Goal: Task Accomplishment & Management: Manage account settings

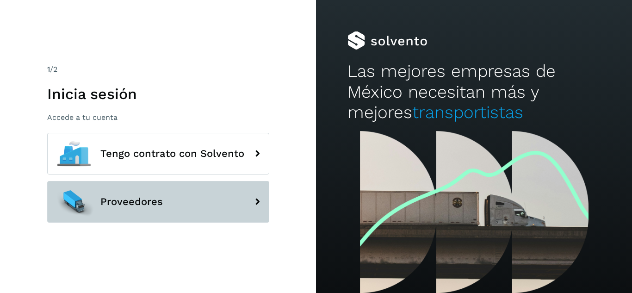
click at [158, 199] on span "Proveedores" at bounding box center [131, 201] width 62 height 11
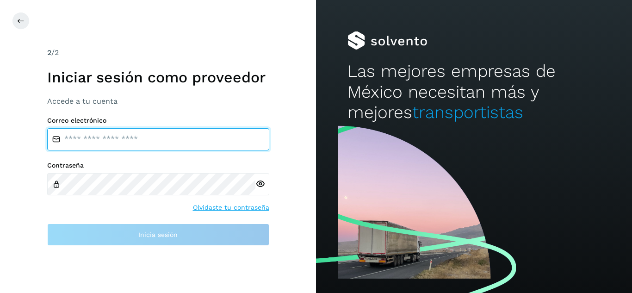
type input "**********"
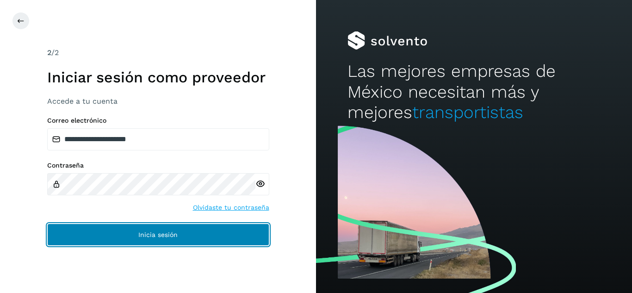
click at [201, 230] on button "Inicia sesión" at bounding box center [158, 234] width 222 height 22
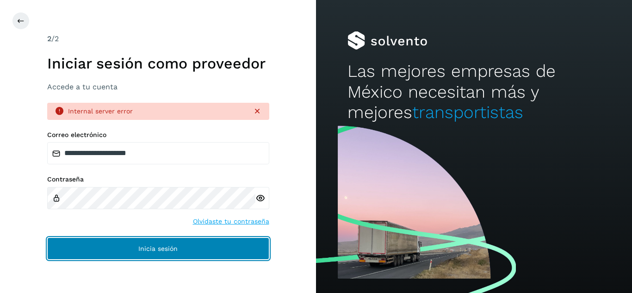
click at [211, 244] on button "Inicia sesión" at bounding box center [158, 248] width 222 height 22
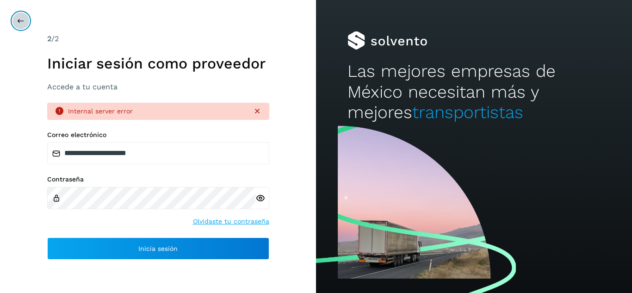
click at [22, 20] on icon at bounding box center [20, 20] width 7 height 7
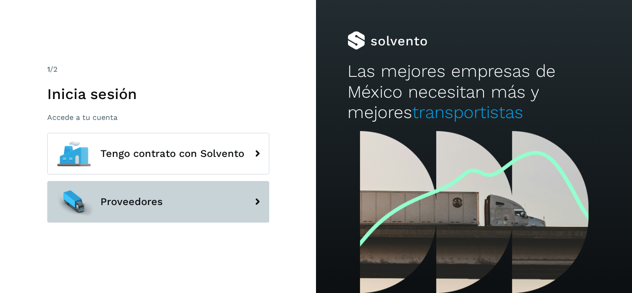
click at [193, 198] on button "Proveedores" at bounding box center [158, 202] width 222 height 42
click at [196, 200] on button "Proveedores" at bounding box center [158, 202] width 222 height 42
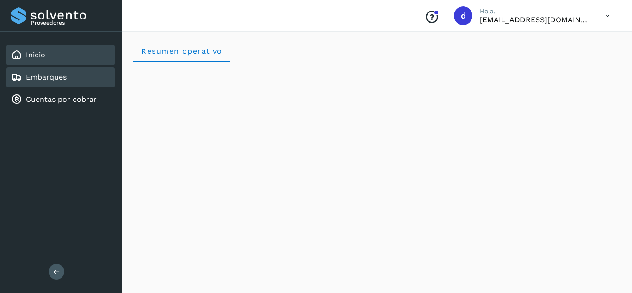
click at [63, 79] on link "Embarques" at bounding box center [46, 77] width 41 height 9
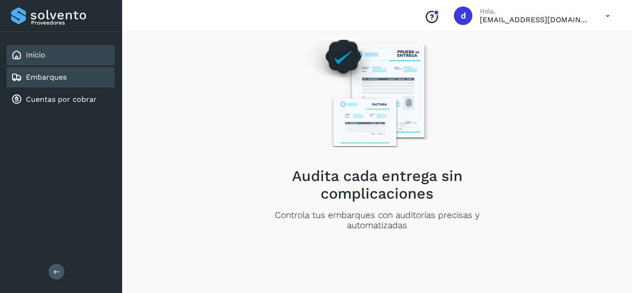
click at [37, 56] on link "Inicio" at bounding box center [35, 54] width 19 height 9
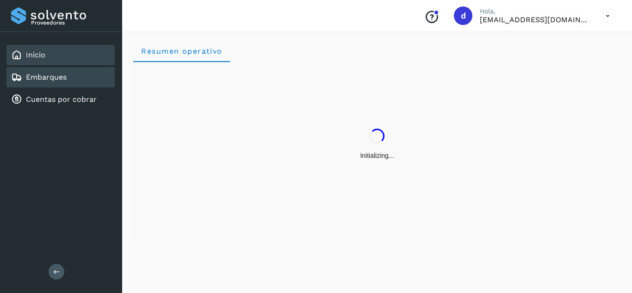
click at [53, 80] on link "Embarques" at bounding box center [46, 77] width 41 height 9
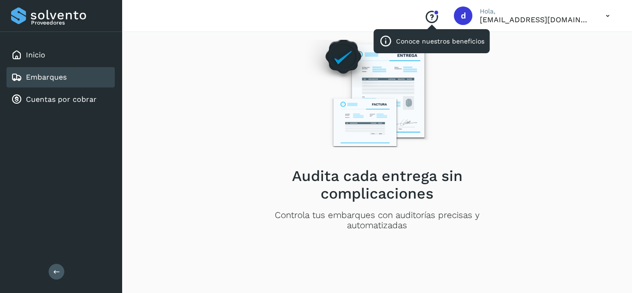
click at [439, 14] on icon "Conoce nuestros beneficios" at bounding box center [431, 17] width 15 height 15
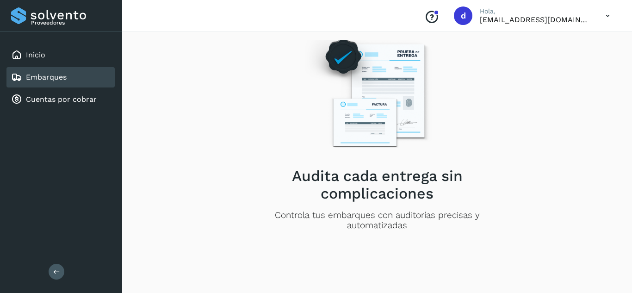
click at [336, 60] on img at bounding box center [377, 92] width 160 height 136
click at [287, 161] on div "Audita cada entrega sin complicaciones Controla tus embarques con auditorías pr…" at bounding box center [377, 142] width 264 height 251
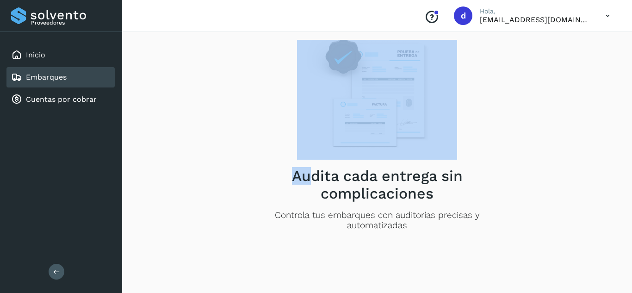
click at [305, 163] on div "Audita cada entrega sin complicaciones Controla tus embarques con auditorías pr…" at bounding box center [377, 142] width 264 height 251
click at [325, 134] on img at bounding box center [377, 92] width 160 height 136
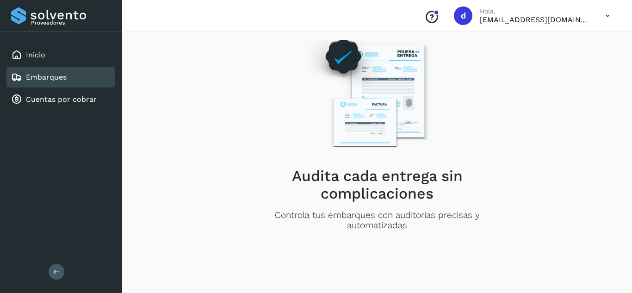
drag, startPoint x: 624, startPoint y: 153, endPoint x: 546, endPoint y: 148, distance: 77.4
click at [613, 155] on div "Audita cada entrega sin complicaciones Controla tus embarques con auditorías pr…" at bounding box center [377, 161] width 510 height 264
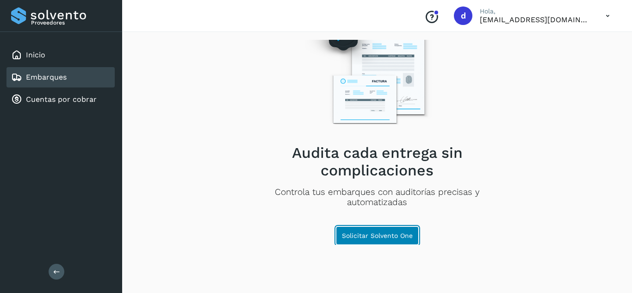
click at [403, 236] on span "Solicitar Solvento One" at bounding box center [377, 235] width 71 height 6
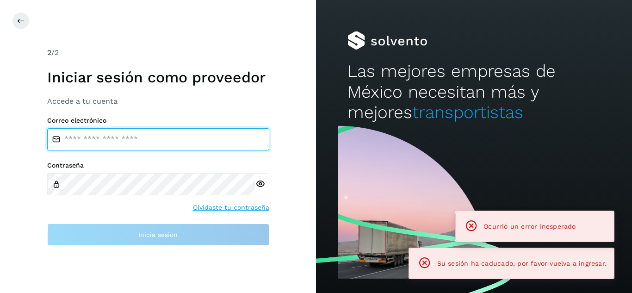
type input "**********"
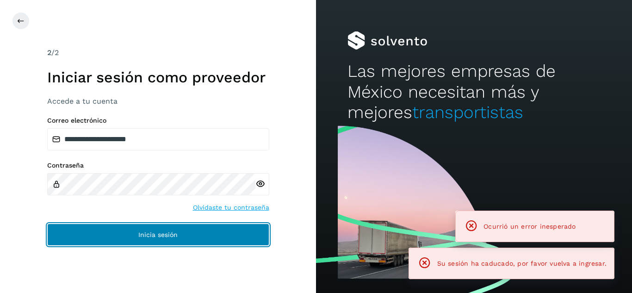
click at [225, 235] on button "Inicia sesión" at bounding box center [158, 234] width 222 height 22
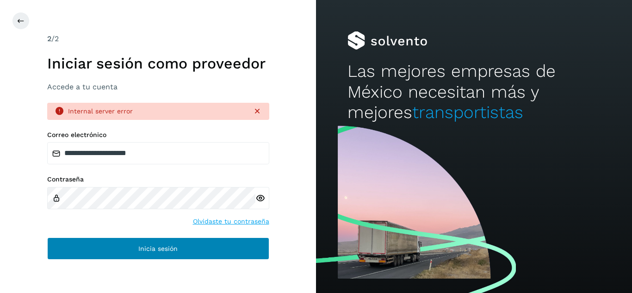
click at [225, 235] on div "**********" at bounding box center [158, 195] width 222 height 129
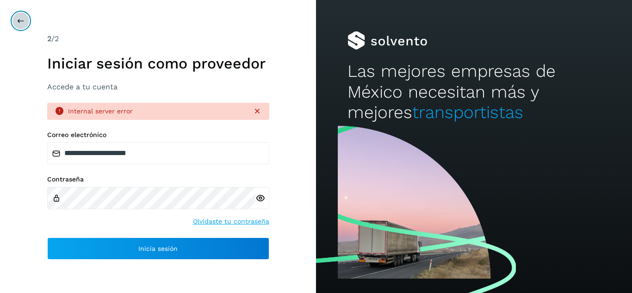
click at [20, 19] on icon at bounding box center [20, 20] width 7 height 7
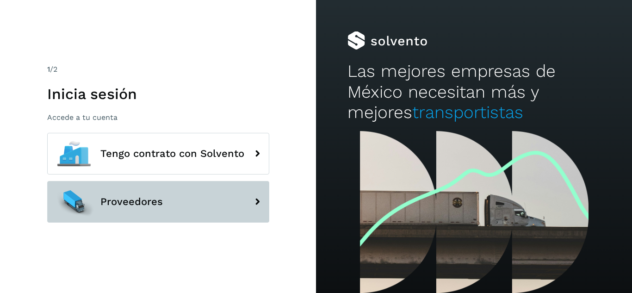
click at [203, 203] on button "Proveedores" at bounding box center [158, 202] width 222 height 42
click at [228, 202] on button "Proveedores" at bounding box center [158, 202] width 222 height 42
click at [261, 201] on icon at bounding box center [257, 201] width 19 height 19
click at [246, 203] on button "Proveedores" at bounding box center [158, 202] width 222 height 42
click at [247, 203] on button "Proveedores" at bounding box center [158, 202] width 222 height 42
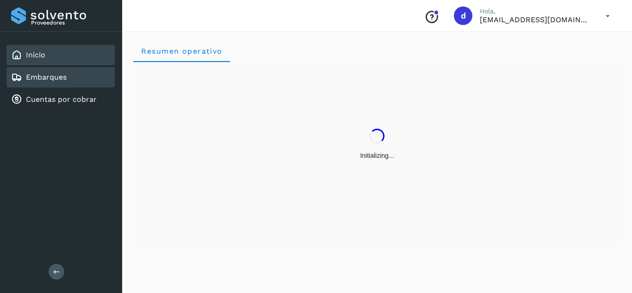
click at [45, 81] on link "Embarques" at bounding box center [46, 77] width 41 height 9
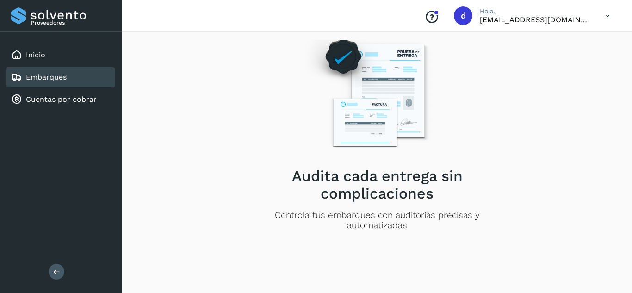
click at [52, 266] on button at bounding box center [57, 272] width 16 height 16
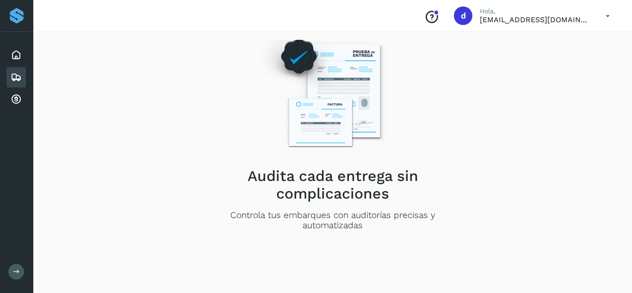
click at [19, 270] on icon at bounding box center [16, 271] width 7 height 7
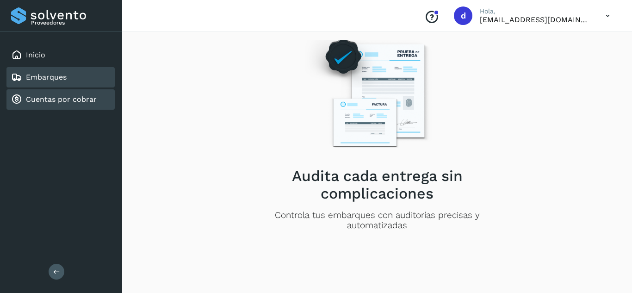
click at [75, 99] on link "Cuentas por cobrar" at bounding box center [61, 99] width 71 height 9
click at [69, 80] on div "Embarques" at bounding box center [60, 77] width 108 height 20
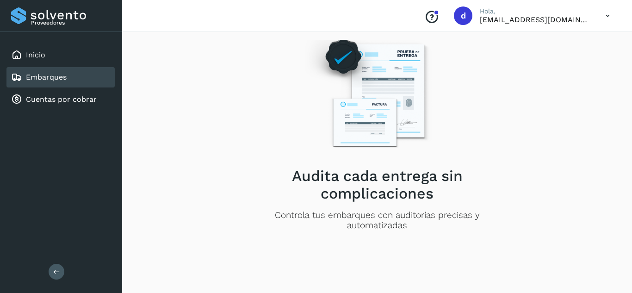
click at [439, 19] on icon "Conoce nuestros beneficios" at bounding box center [431, 17] width 15 height 15
click at [88, 58] on div "Inicio" at bounding box center [60, 55] width 108 height 20
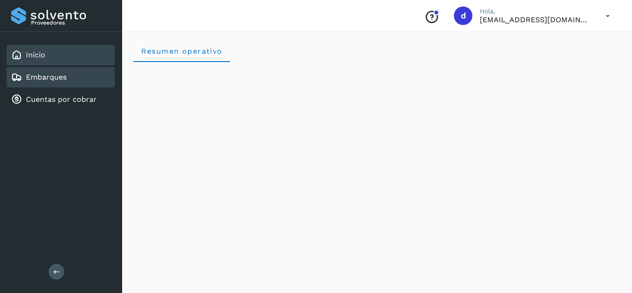
click at [80, 76] on div "Embarques" at bounding box center [60, 77] width 108 height 20
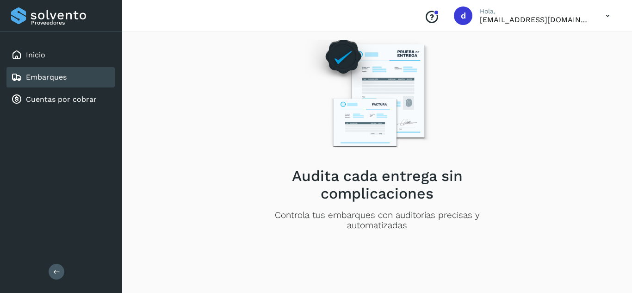
click at [610, 43] on div "Audita cada entrega sin complicaciones Controla tus embarques con auditorías pr…" at bounding box center [377, 142] width 488 height 205
click at [605, 46] on div "Audita cada entrega sin complicaciones Controla tus embarques con auditorías pr…" at bounding box center [377, 142] width 488 height 205
click at [579, 60] on div "Audita cada entrega sin complicaciones Controla tus embarques con auditorías pr…" at bounding box center [377, 142] width 488 height 205
drag, startPoint x: 405, startPoint y: 60, endPoint x: 400, endPoint y: 55, distance: 7.5
click at [404, 60] on img at bounding box center [377, 92] width 160 height 136
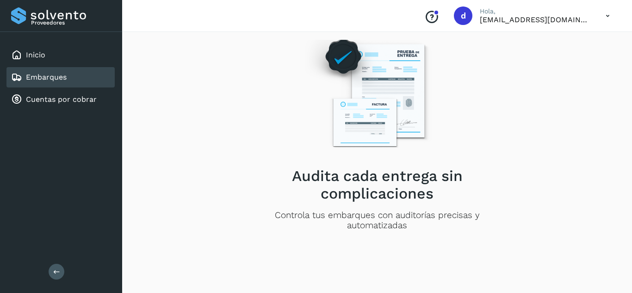
click at [419, 50] on img at bounding box center [377, 92] width 160 height 136
click at [332, 68] on img at bounding box center [377, 92] width 160 height 136
click at [385, 67] on img at bounding box center [377, 92] width 160 height 136
click at [368, 131] on img at bounding box center [377, 92] width 160 height 136
click at [375, 154] on img at bounding box center [377, 92] width 160 height 136
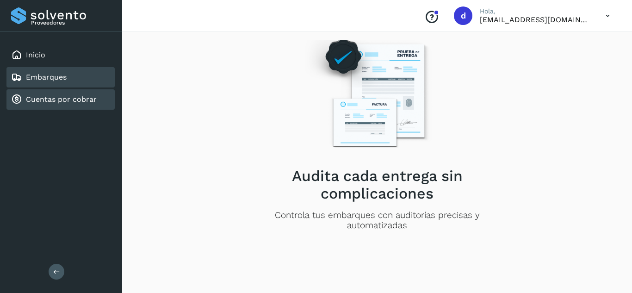
click at [98, 96] on div "Cuentas por cobrar" at bounding box center [60, 99] width 108 height 20
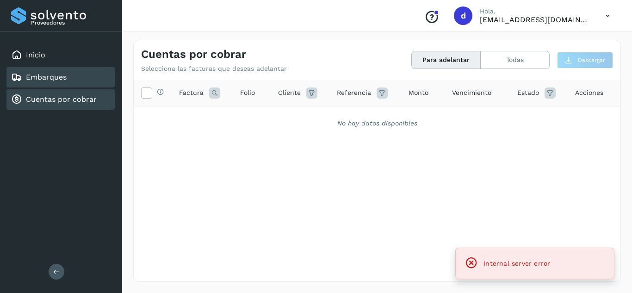
click at [50, 80] on link "Embarques" at bounding box center [46, 77] width 41 height 9
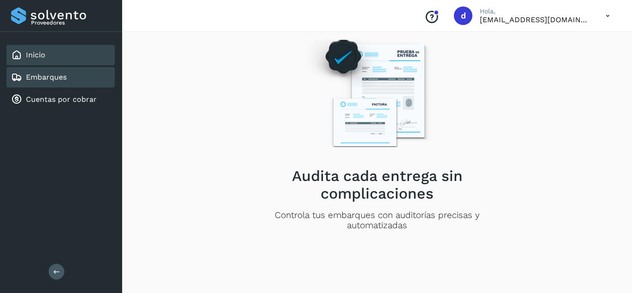
click at [103, 62] on div "Inicio" at bounding box center [60, 55] width 108 height 20
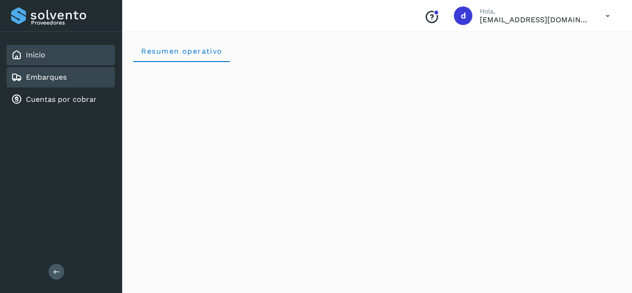
click at [67, 74] on div "Embarques" at bounding box center [60, 77] width 108 height 20
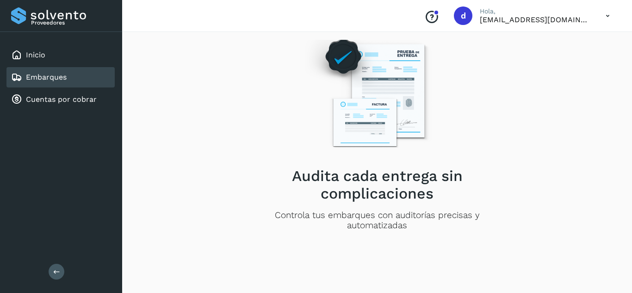
scroll to position [23, 0]
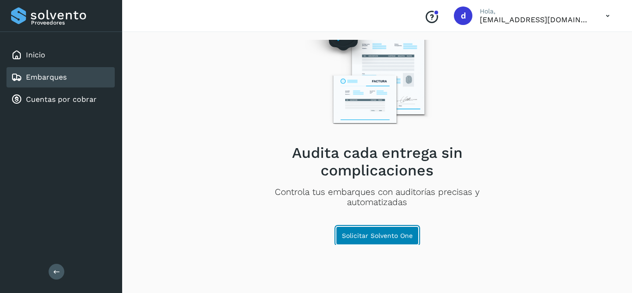
click at [405, 233] on span "Solicitar Solvento One" at bounding box center [377, 235] width 71 height 6
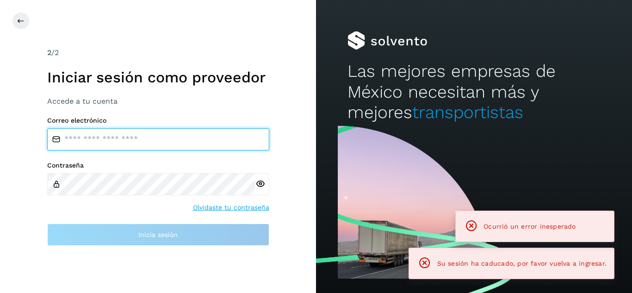
type input "**********"
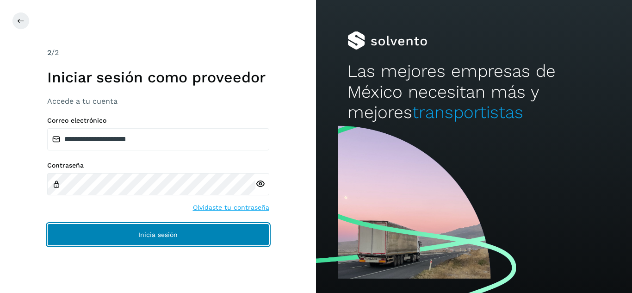
click at [244, 235] on button "Inicia sesión" at bounding box center [158, 234] width 222 height 22
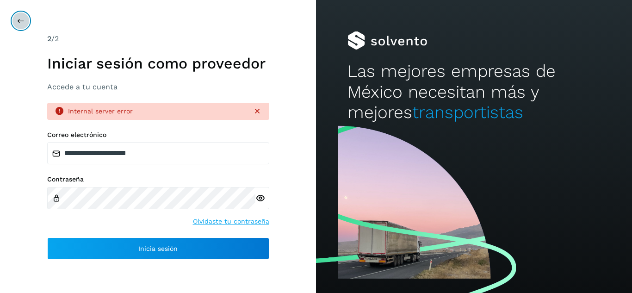
click at [17, 21] on icon at bounding box center [20, 20] width 7 height 7
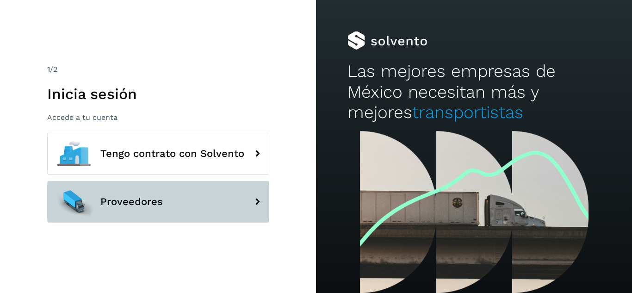
click at [247, 198] on button "Proveedores" at bounding box center [158, 202] width 222 height 42
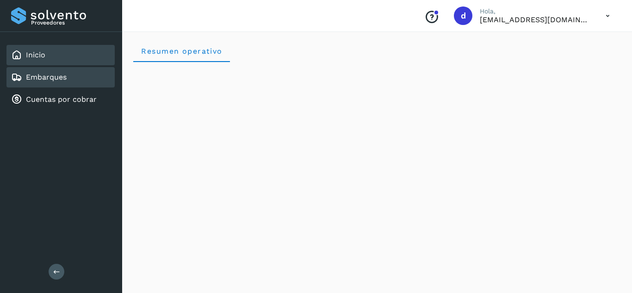
click at [86, 78] on div "Embarques" at bounding box center [60, 77] width 108 height 20
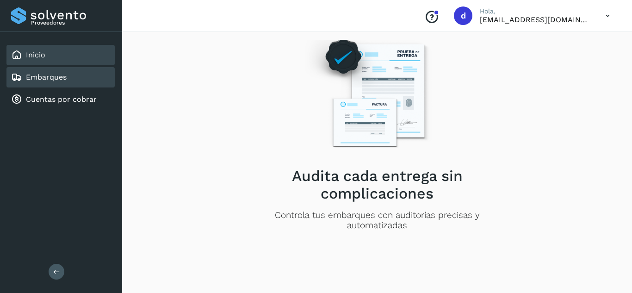
click at [50, 55] on div "Inicio" at bounding box center [60, 55] width 108 height 20
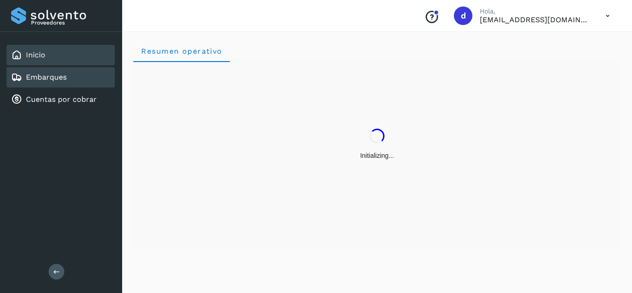
click at [68, 81] on div "Embarques" at bounding box center [60, 77] width 108 height 20
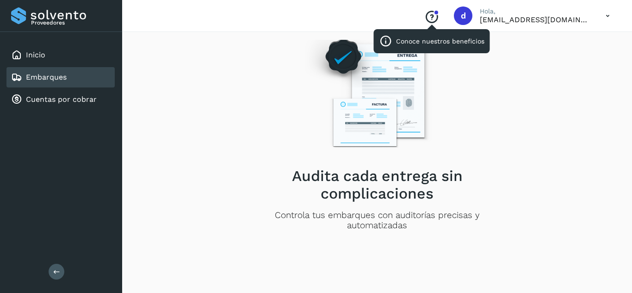
click at [439, 15] on icon "Conoce nuestros beneficios" at bounding box center [431, 17] width 15 height 15
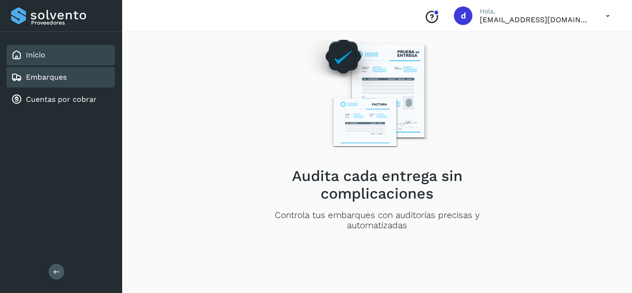
click at [21, 62] on div "Inicio" at bounding box center [60, 55] width 108 height 20
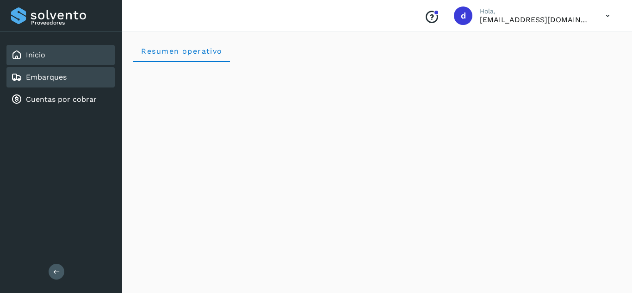
click at [69, 74] on div "Embarques" at bounding box center [60, 77] width 108 height 20
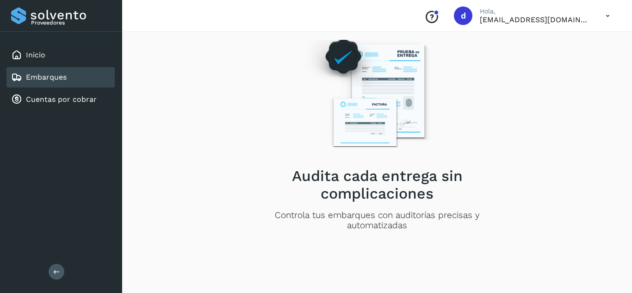
scroll to position [23, 0]
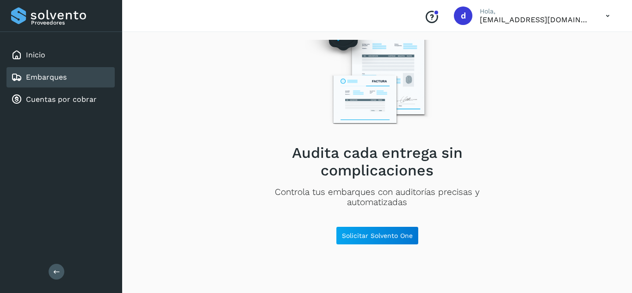
click at [632, 155] on div "Audita cada entrega sin complicaciones Controla tus embarques con auditorías pr…" at bounding box center [377, 161] width 510 height 264
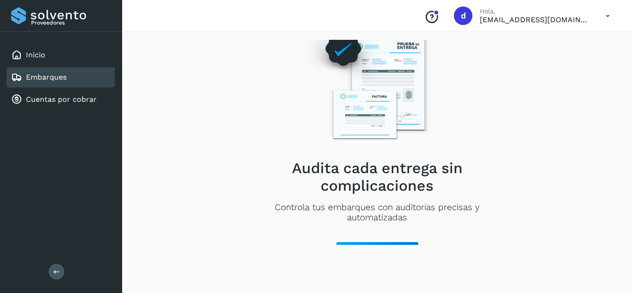
scroll to position [0, 0]
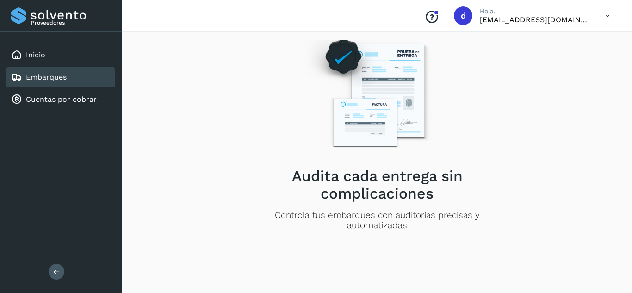
click at [55, 268] on icon at bounding box center [56, 271] width 7 height 7
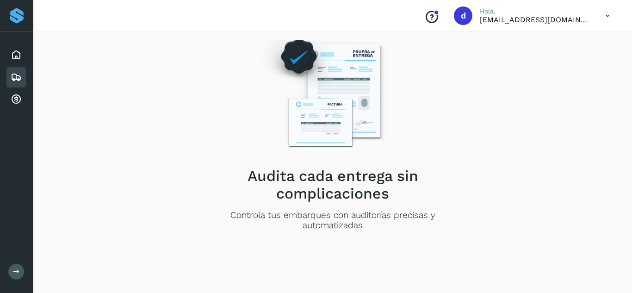
click at [608, 14] on icon at bounding box center [607, 15] width 19 height 19
click at [569, 40] on div "Cerrar sesión" at bounding box center [562, 42] width 110 height 18
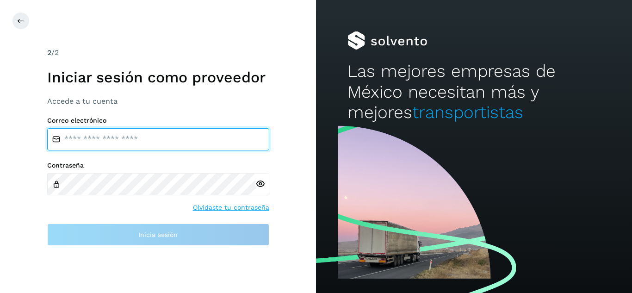
type input "**********"
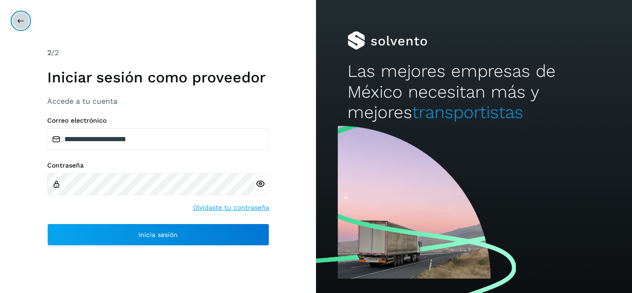
click at [23, 19] on icon at bounding box center [20, 20] width 7 height 7
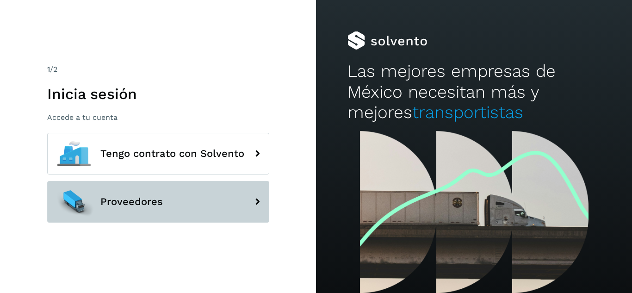
click at [176, 200] on button "Proveedores" at bounding box center [158, 202] width 222 height 42
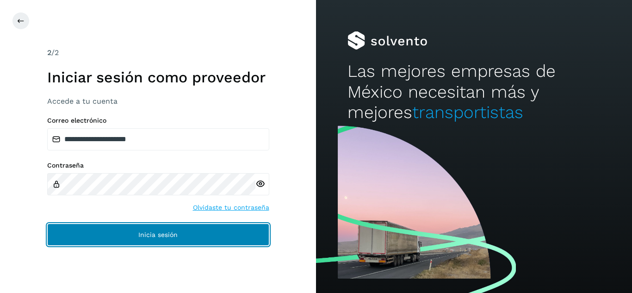
click at [168, 235] on span "Inicia sesión" at bounding box center [157, 234] width 39 height 6
